Goal: Task Accomplishment & Management: Use online tool/utility

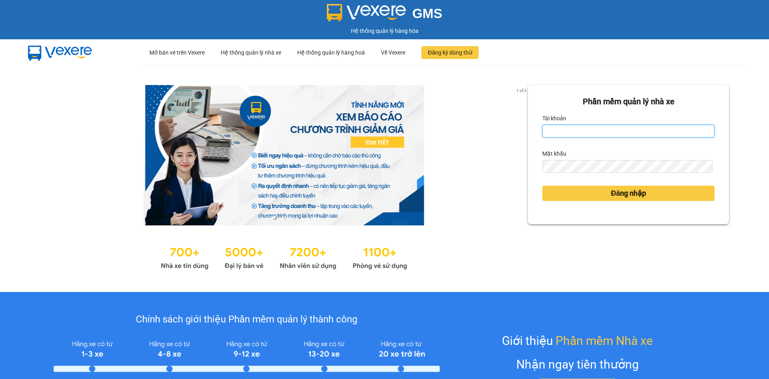
click at [569, 128] on input "Tài khoản" at bounding box center [629, 131] width 172 height 13
type input "lethimaixuan.thaibao"
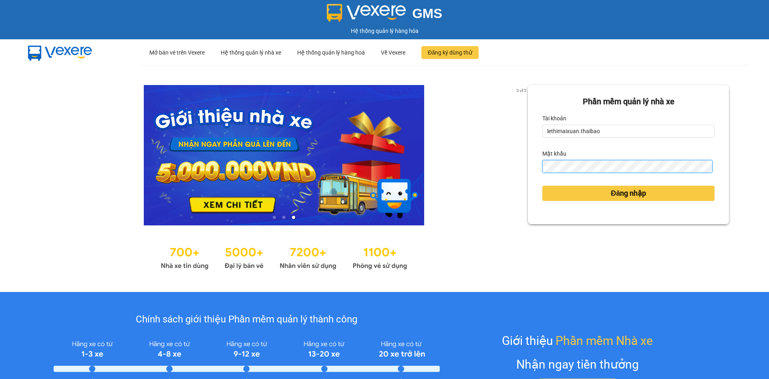
click at [543, 186] on button "Đăng nhập" at bounding box center [629, 193] width 172 height 15
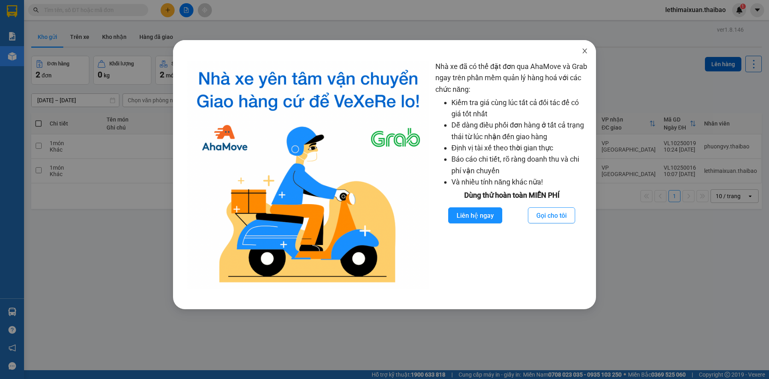
click at [585, 49] on icon "close" at bounding box center [585, 51] width 6 height 6
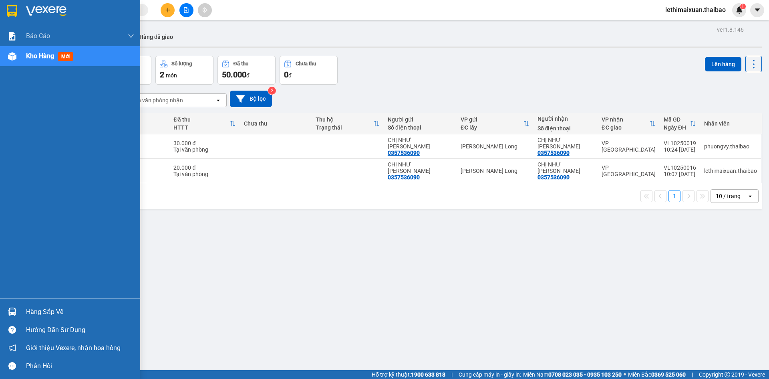
click at [10, 312] on img at bounding box center [12, 311] width 8 height 8
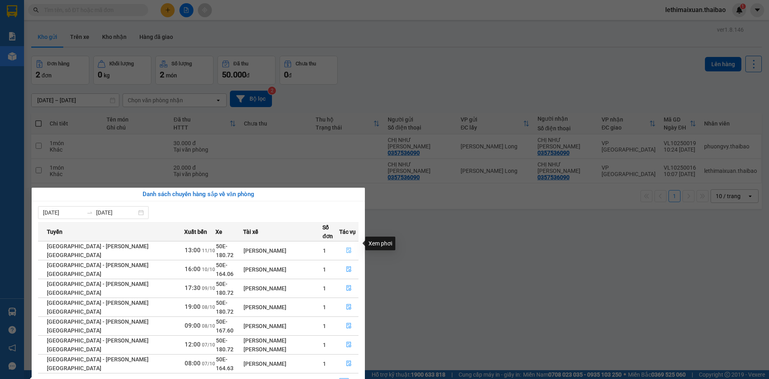
click at [346, 247] on icon "file-done" at bounding box center [349, 250] width 6 height 6
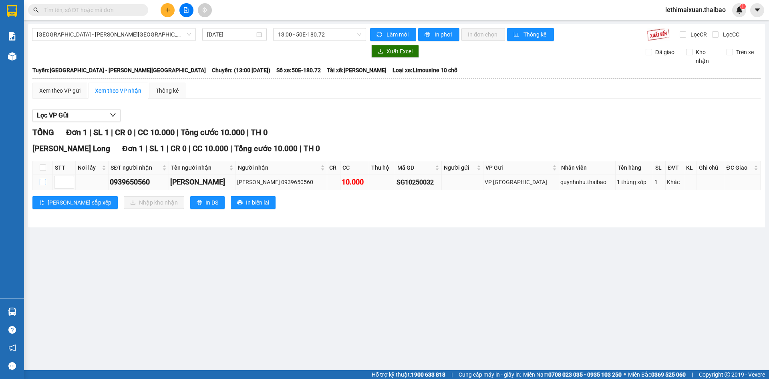
click at [45, 183] on input "checkbox" at bounding box center [43, 182] width 6 height 6
checkbox input "true"
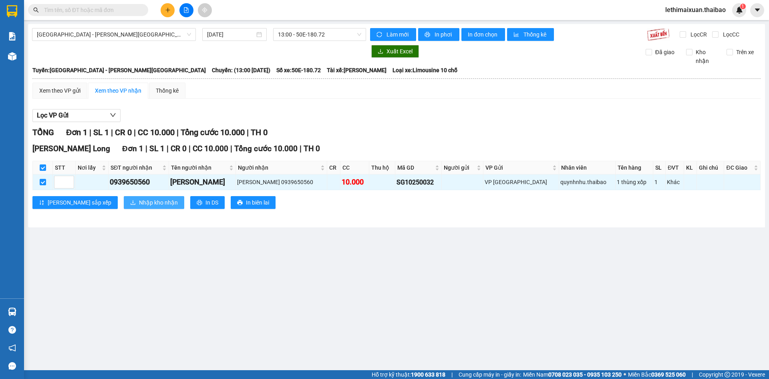
click at [139, 204] on span "Nhập kho nhận" at bounding box center [158, 202] width 39 height 9
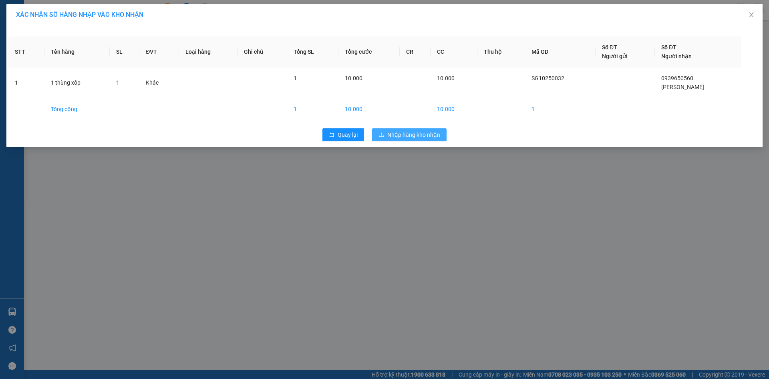
click at [402, 137] on span "Nhập hàng kho nhận" at bounding box center [413, 134] width 53 height 9
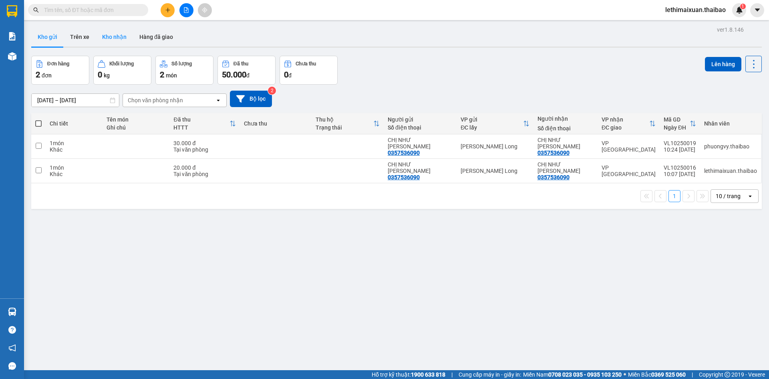
click at [107, 37] on button "Kho nhận" at bounding box center [114, 36] width 37 height 19
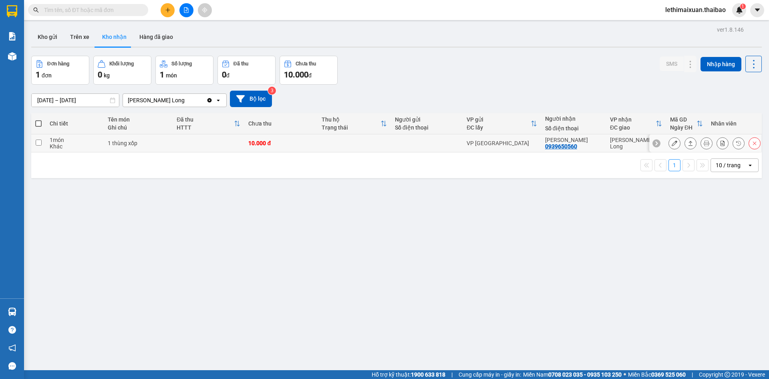
click at [38, 141] on input "checkbox" at bounding box center [39, 142] width 6 height 6
checkbox input "true"
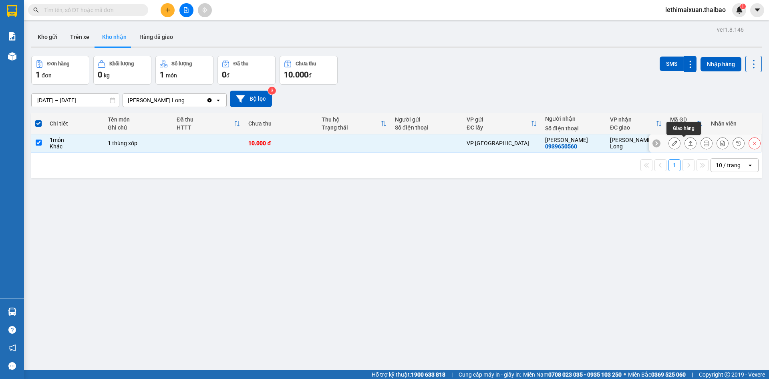
click at [688, 142] on icon at bounding box center [691, 143] width 6 height 6
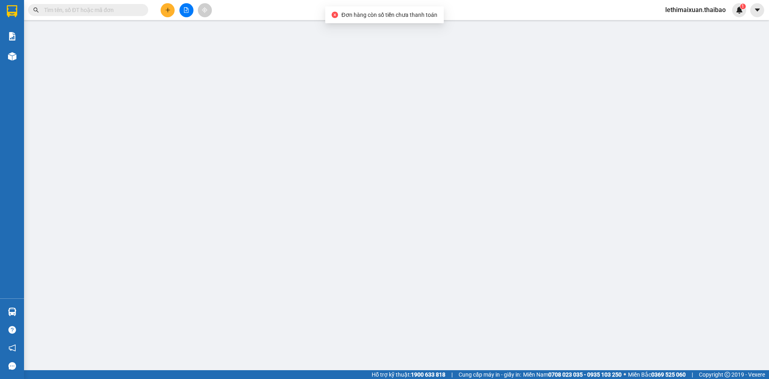
type input "0939650560"
type input "[PERSON_NAME]"
type input "10.000"
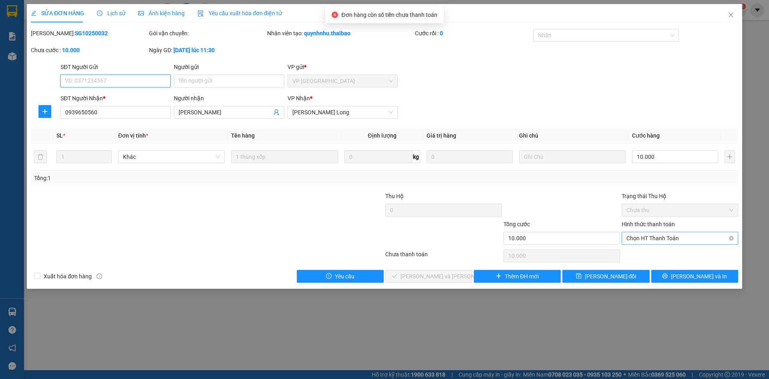
click at [667, 237] on span "Chọn HT Thanh Toán" at bounding box center [680, 238] width 107 height 12
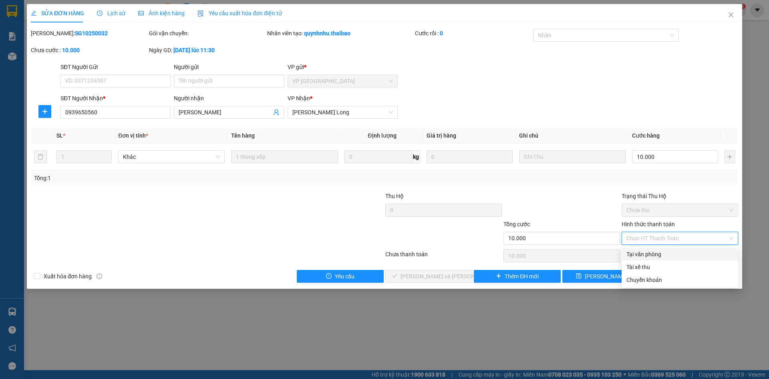
click at [655, 255] on div "Tại văn phòng" at bounding box center [680, 254] width 107 height 9
type input "0"
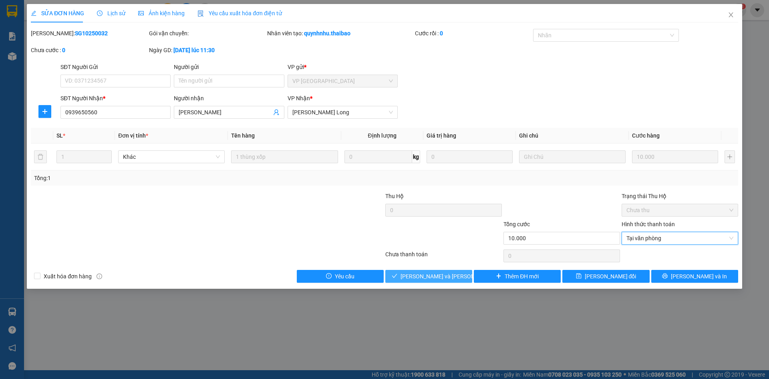
click at [423, 275] on span "[PERSON_NAME] và [PERSON_NAME] hàng" at bounding box center [455, 276] width 108 height 9
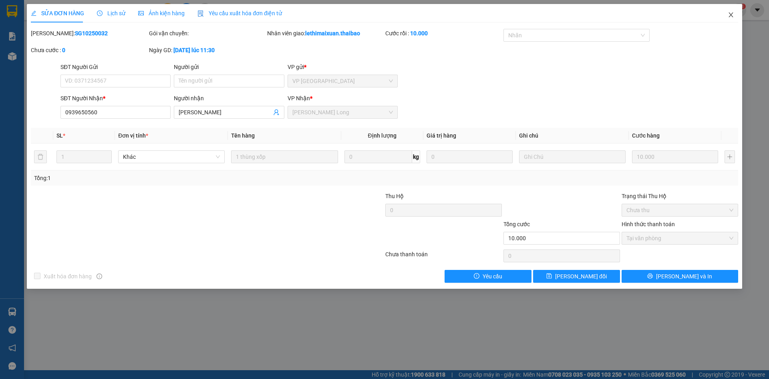
click at [728, 16] on icon "close" at bounding box center [731, 15] width 6 height 6
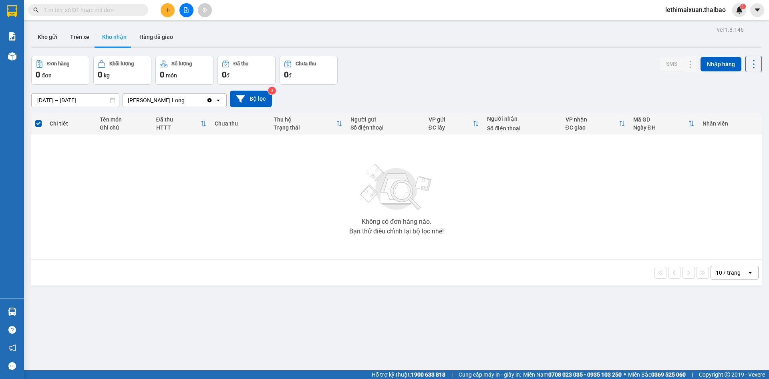
click at [712, 12] on span "lethimaixuan.thaibao" at bounding box center [695, 10] width 73 height 10
click at [704, 26] on span "Đăng xuất" at bounding box center [699, 24] width 56 height 9
